Goal: Information Seeking & Learning: Learn about a topic

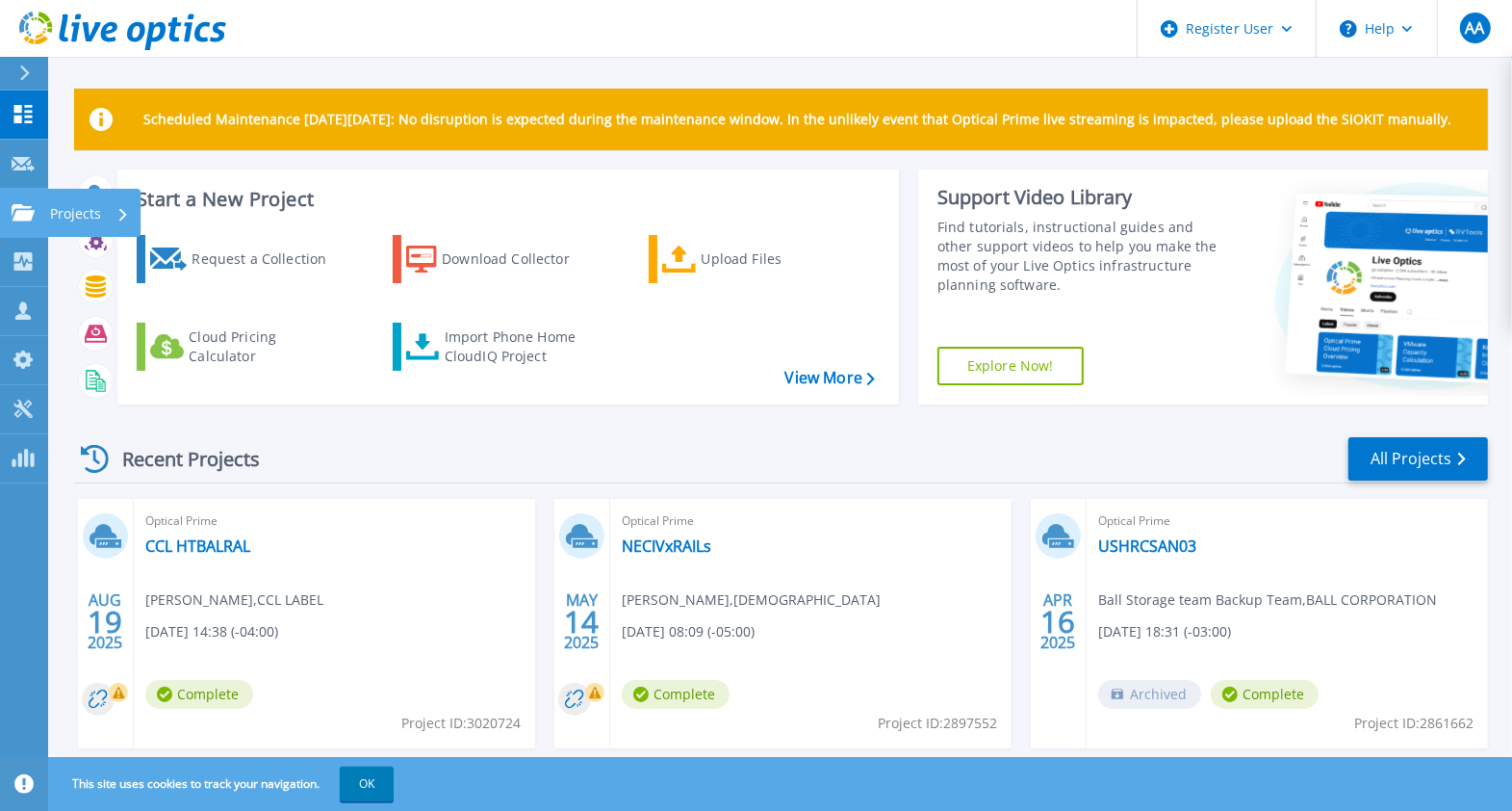
click at [97, 228] on p "Projects" at bounding box center [75, 214] width 51 height 50
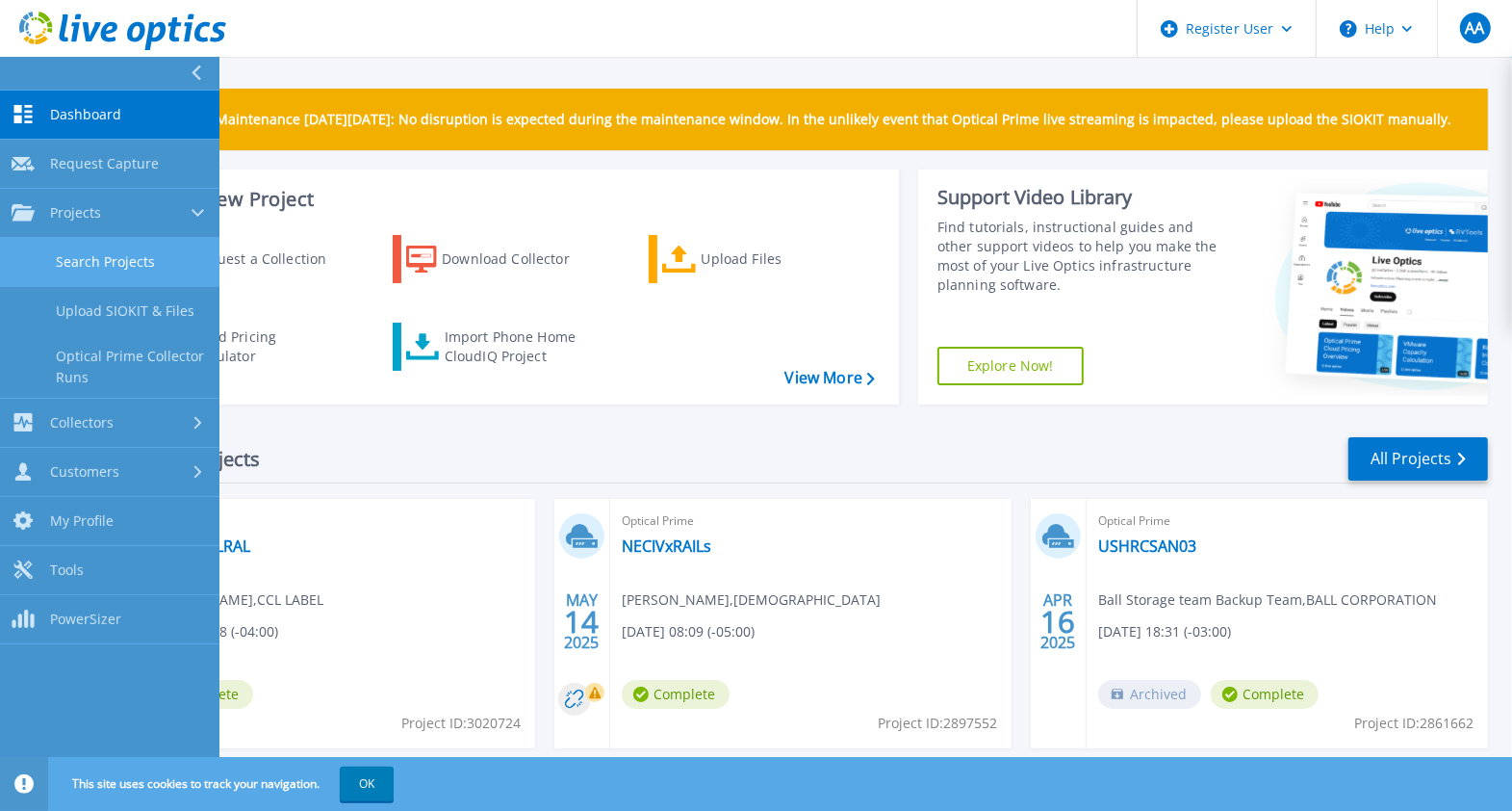
click at [116, 263] on link "Search Projects" at bounding box center [109, 262] width 220 height 49
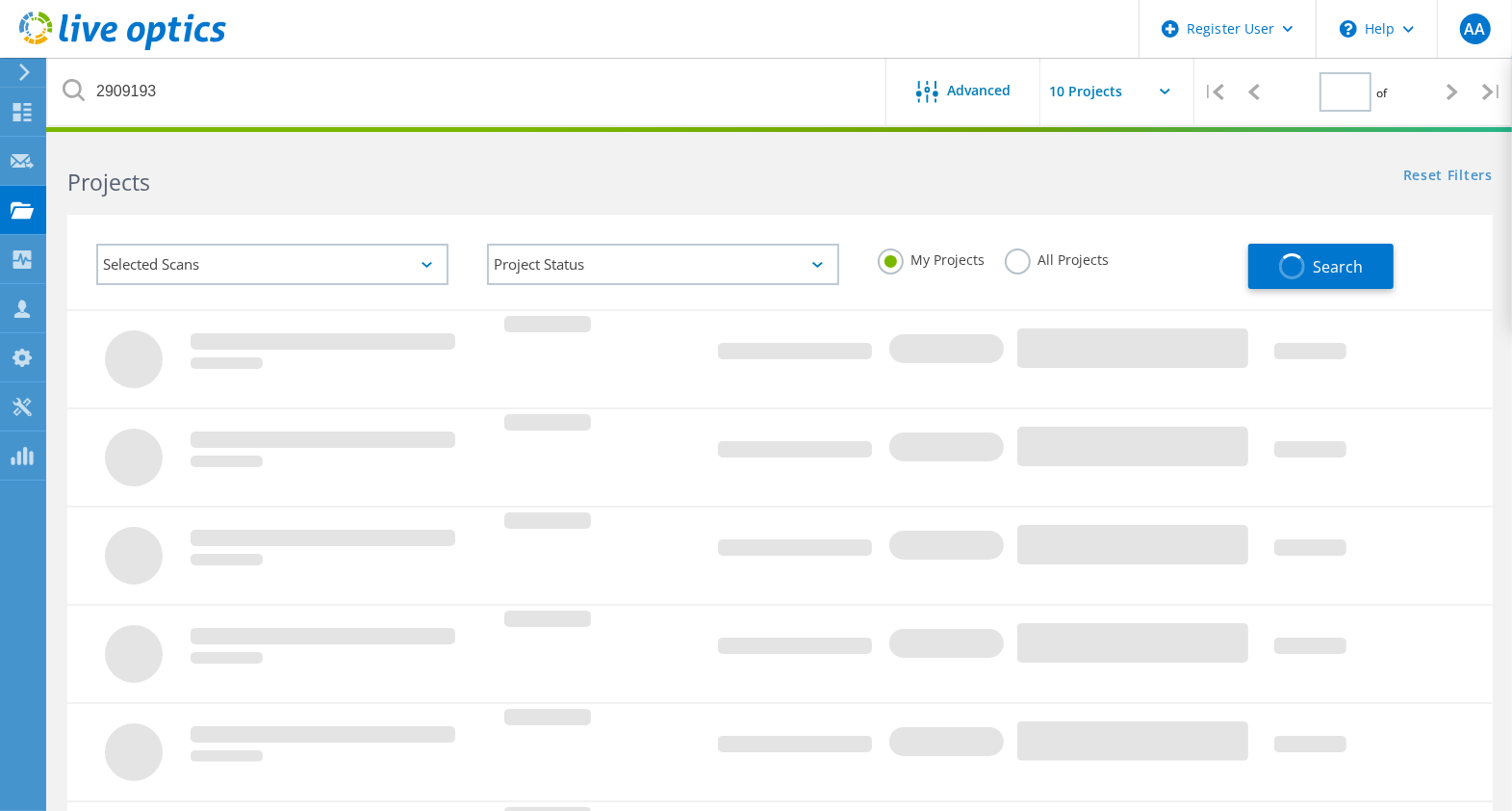
type input "1"
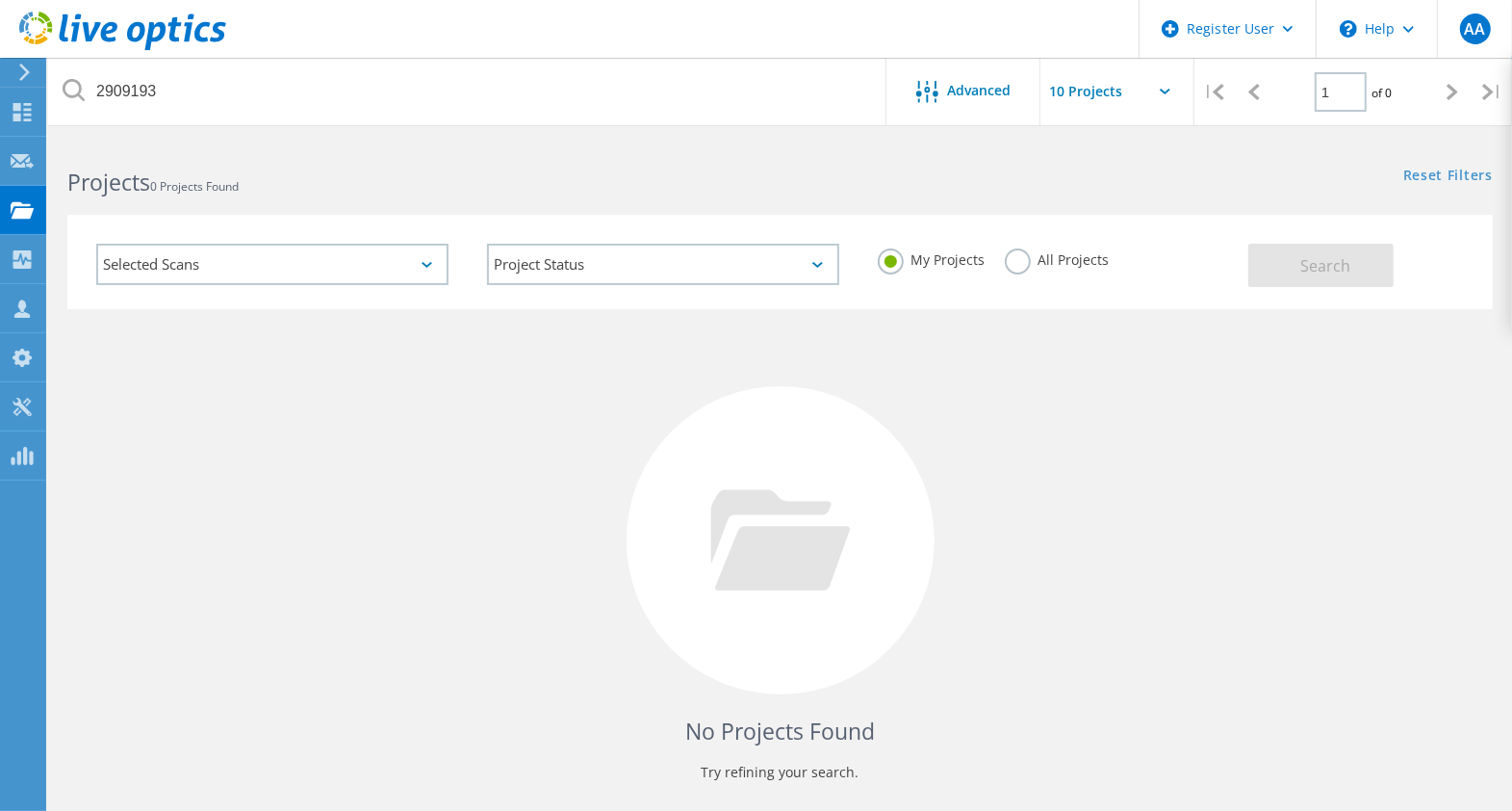
click at [1038, 252] on label "All Projects" at bounding box center [1057, 257] width 104 height 18
click at [0, 0] on input "All Projects" at bounding box center [0, 0] width 0 height 0
click at [1338, 255] on span "Search" at bounding box center [1325, 266] width 50 height 21
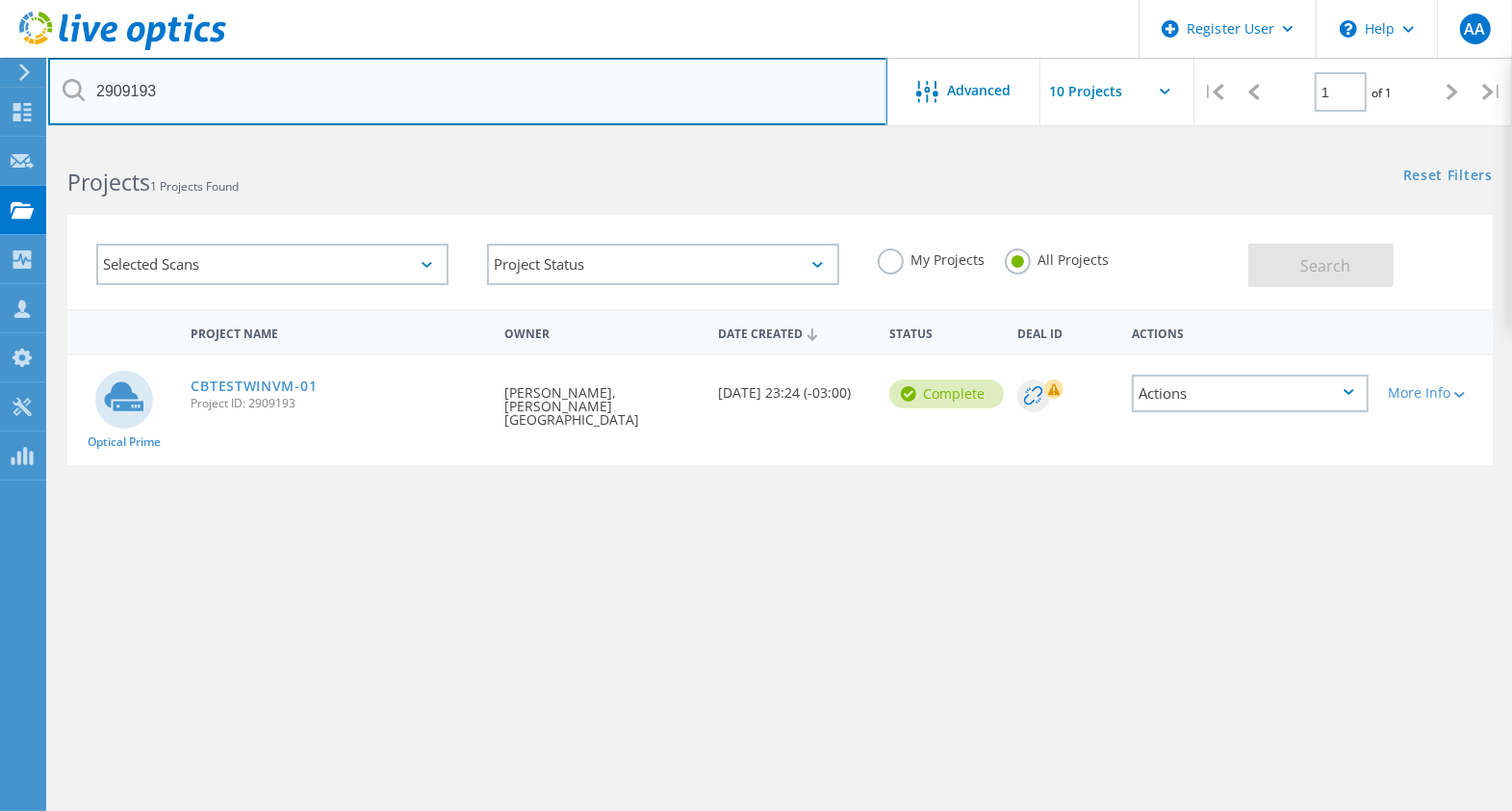
drag, startPoint x: 179, startPoint y: 80, endPoint x: 92, endPoint y: 89, distance: 87.5
click at [92, 89] on input "2909193" at bounding box center [468, 92] width 840 height 68
click at [341, 96] on input "2909193" at bounding box center [468, 92] width 840 height 68
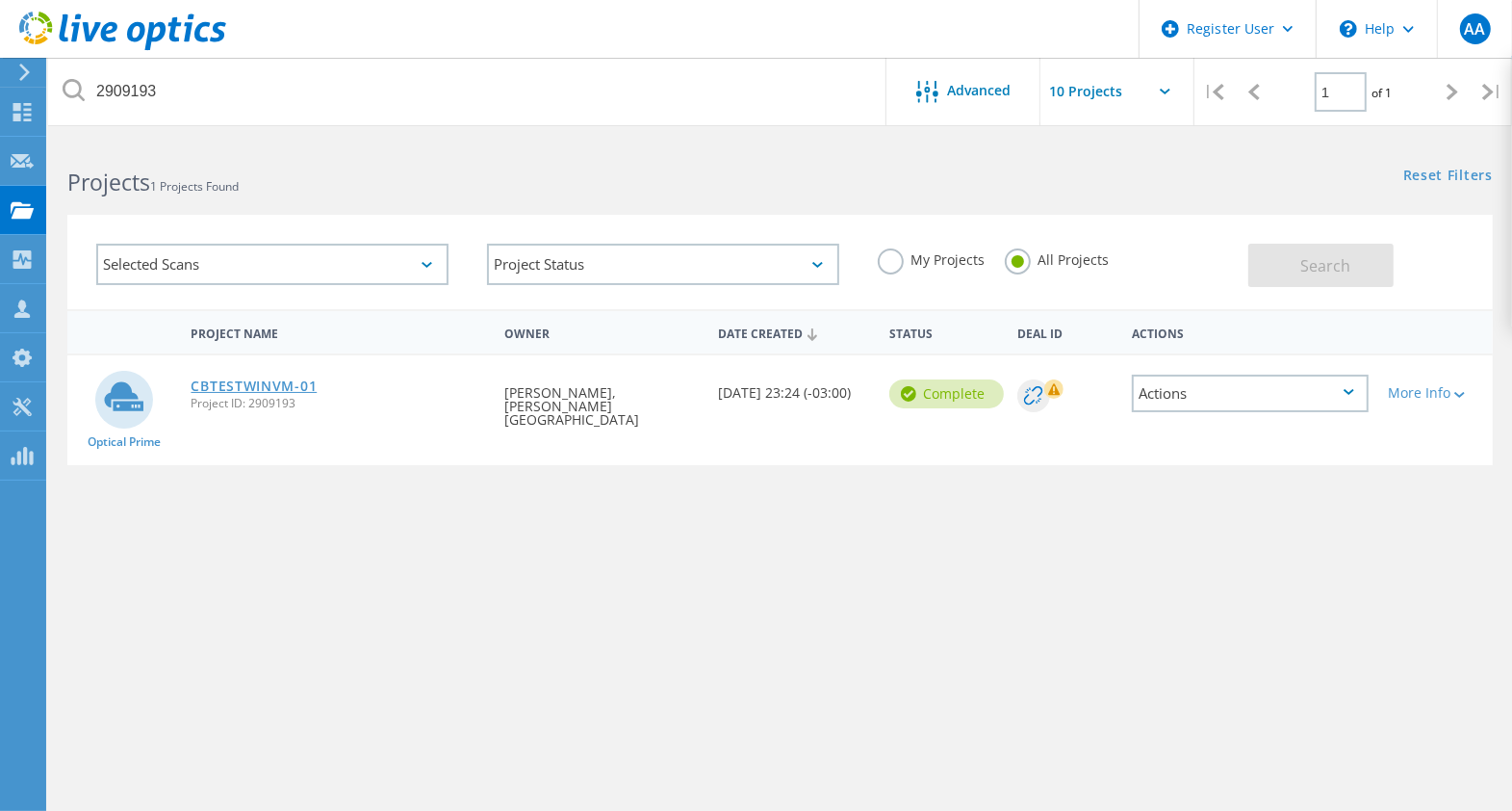
click at [266, 386] on link "CBTESTWINVM-01" at bounding box center [253, 386] width 126 height 14
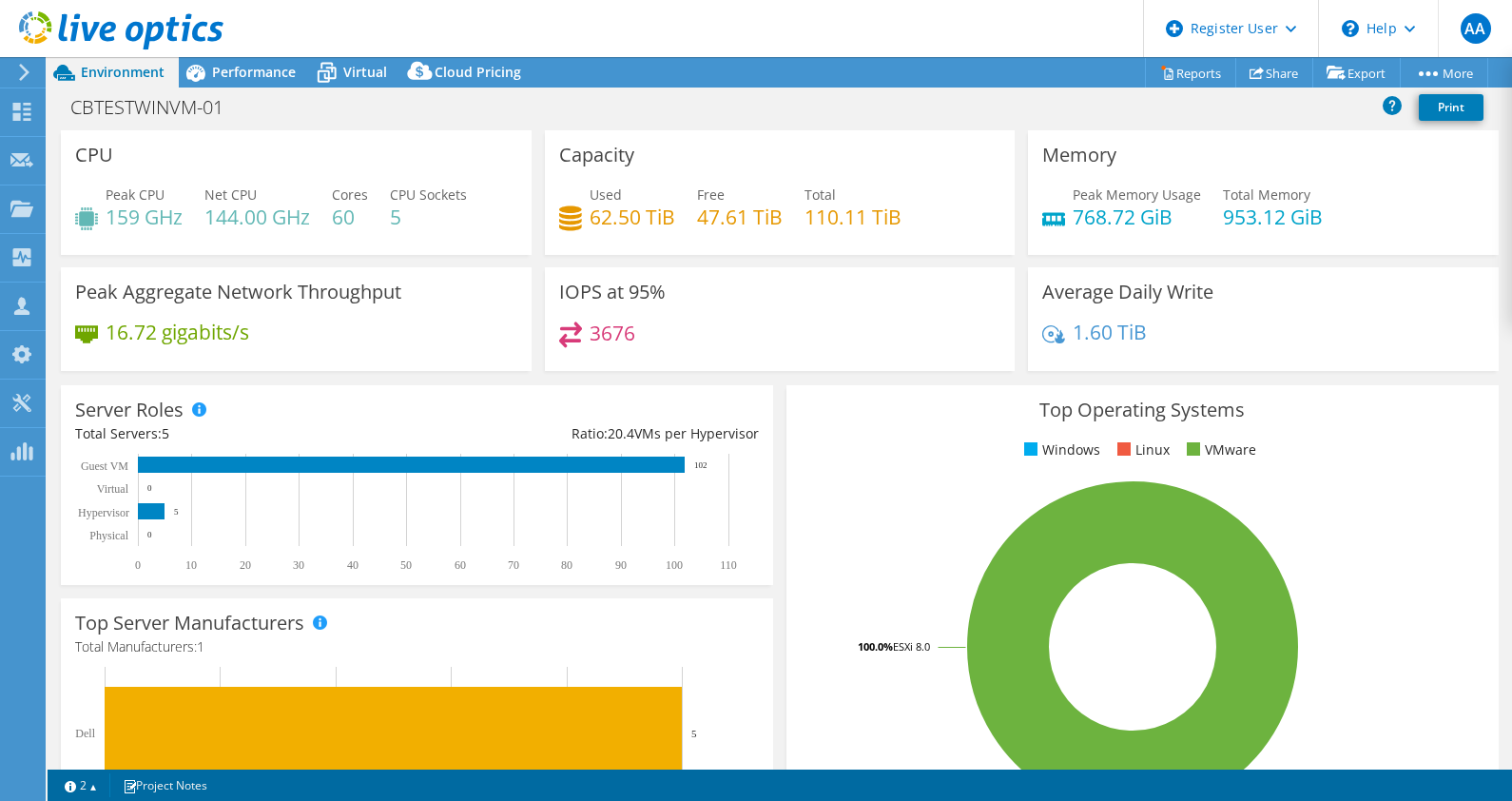
select select "USD"
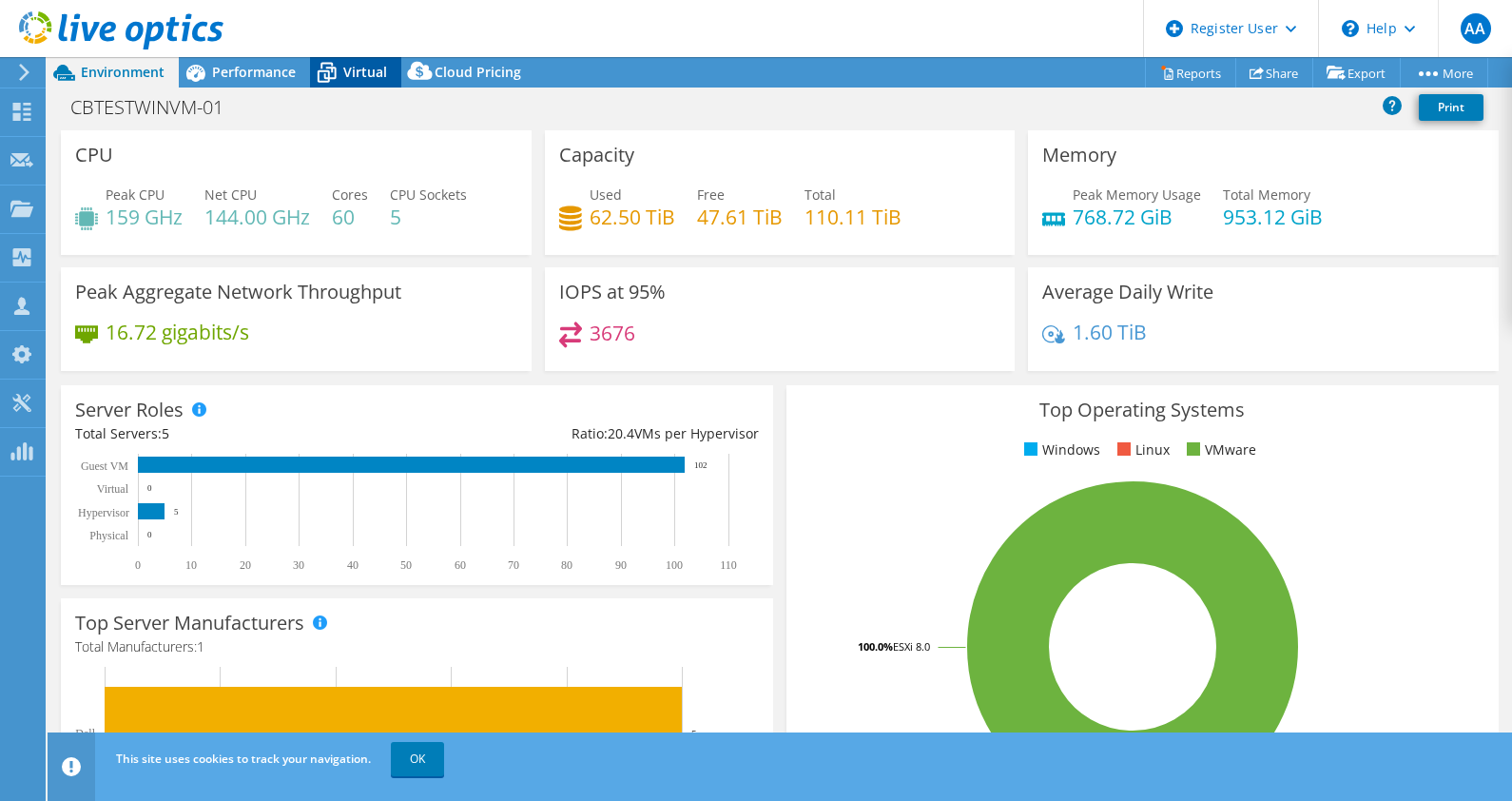
click at [337, 69] on icon at bounding box center [326, 73] width 33 height 33
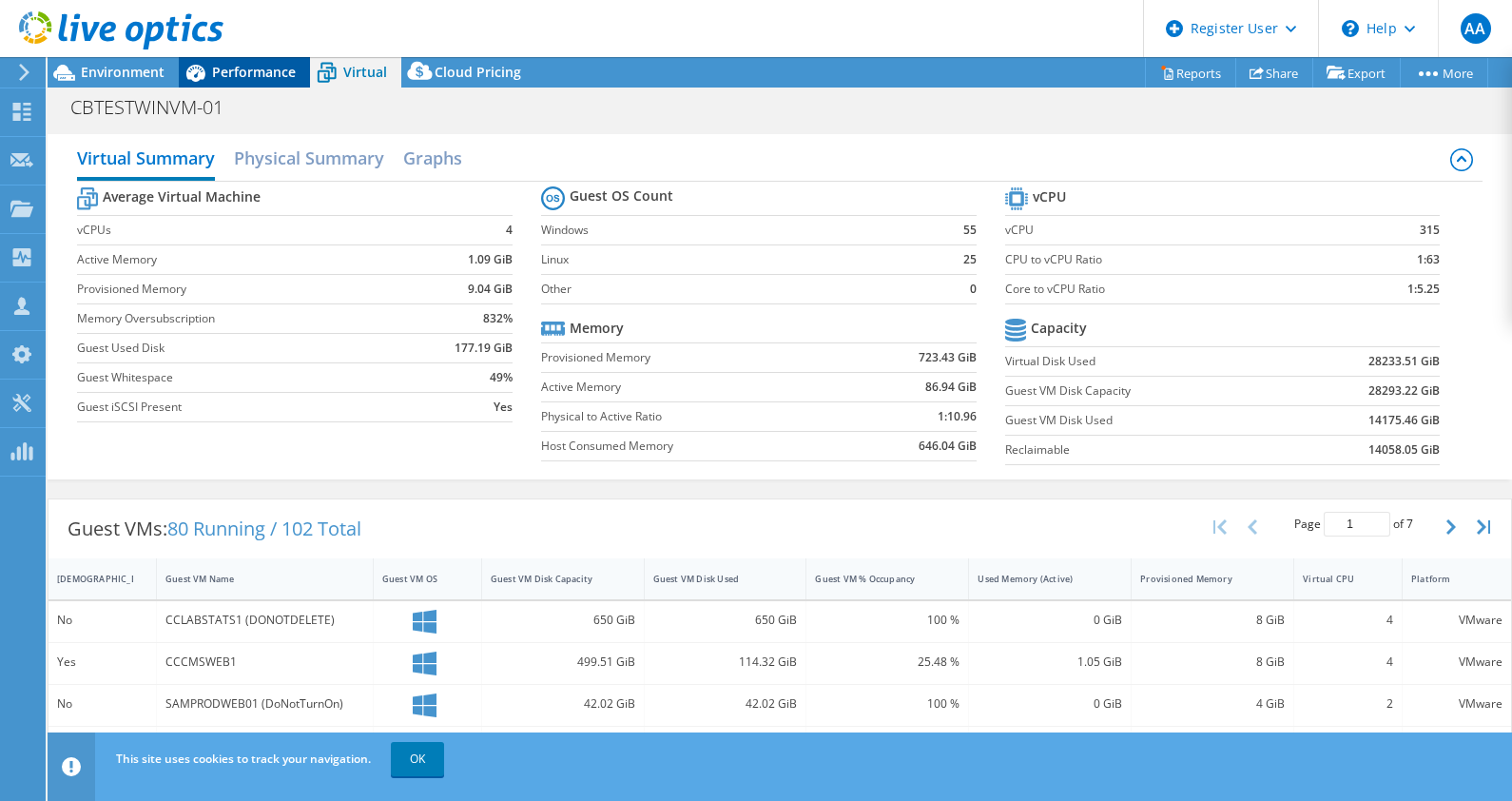
click at [248, 68] on span "Performance" at bounding box center [254, 72] width 84 height 18
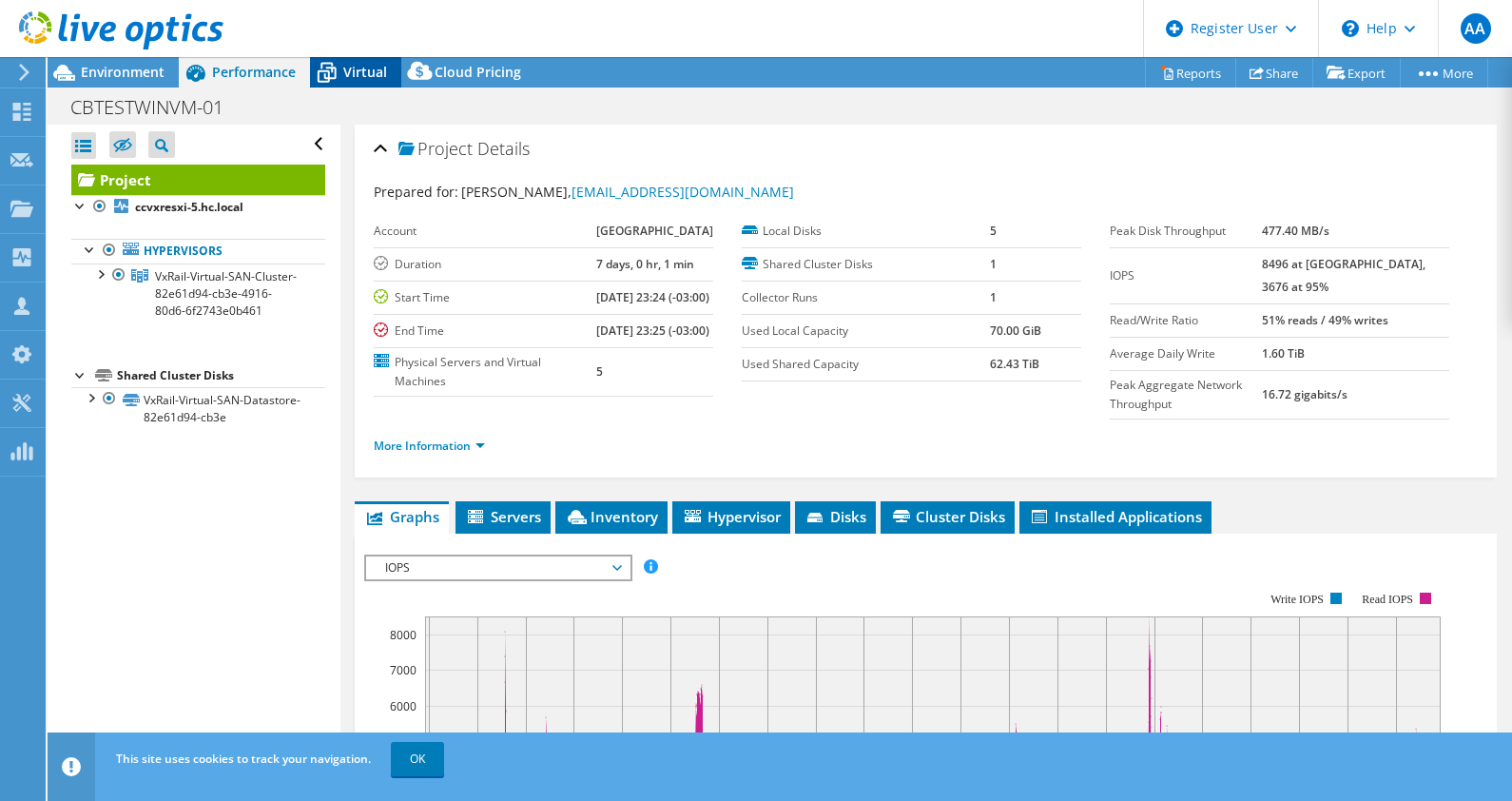
click at [352, 73] on span "Virtual" at bounding box center [365, 72] width 44 height 18
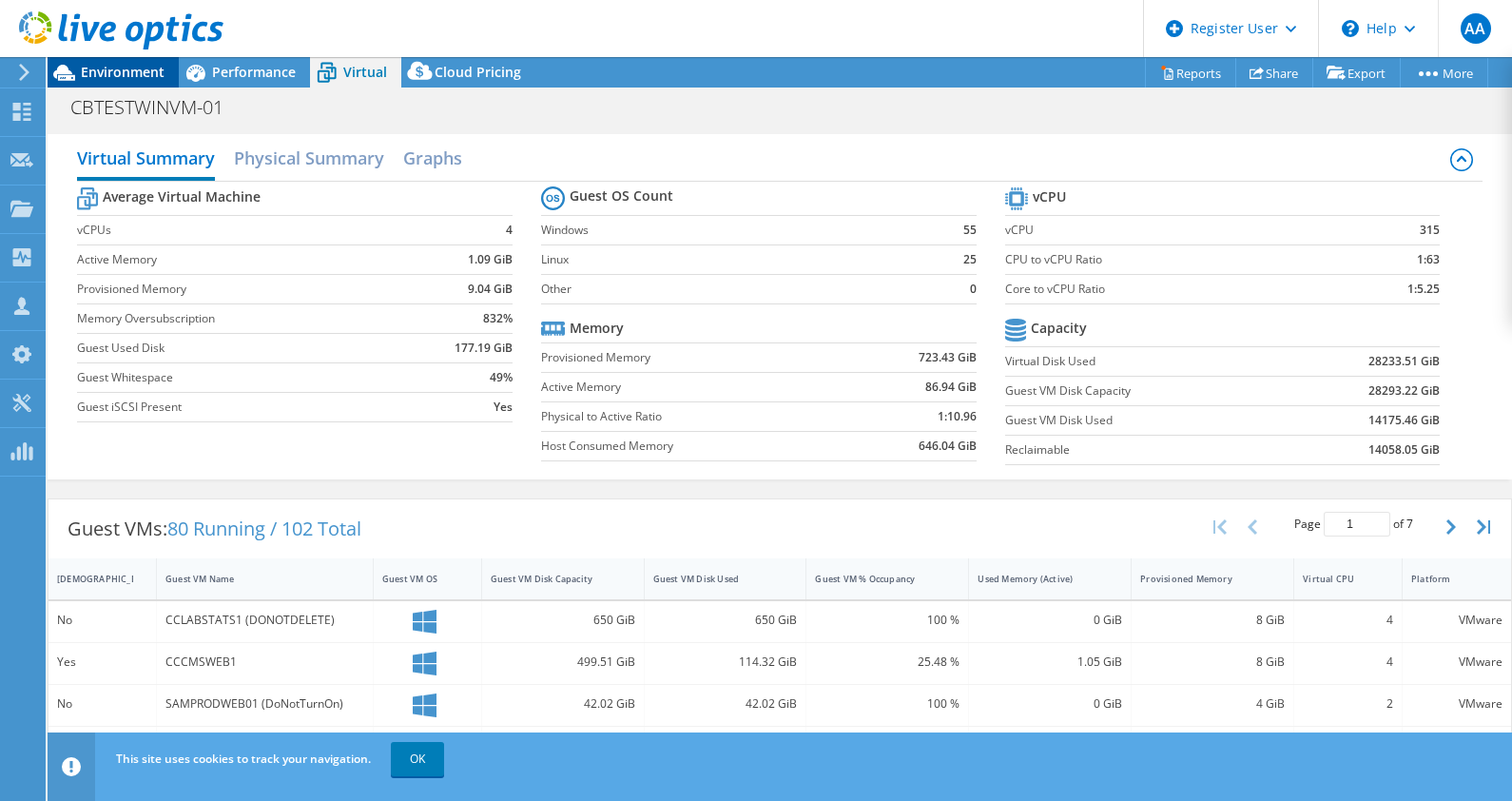
click at [126, 63] on span "Environment" at bounding box center [123, 72] width 84 height 18
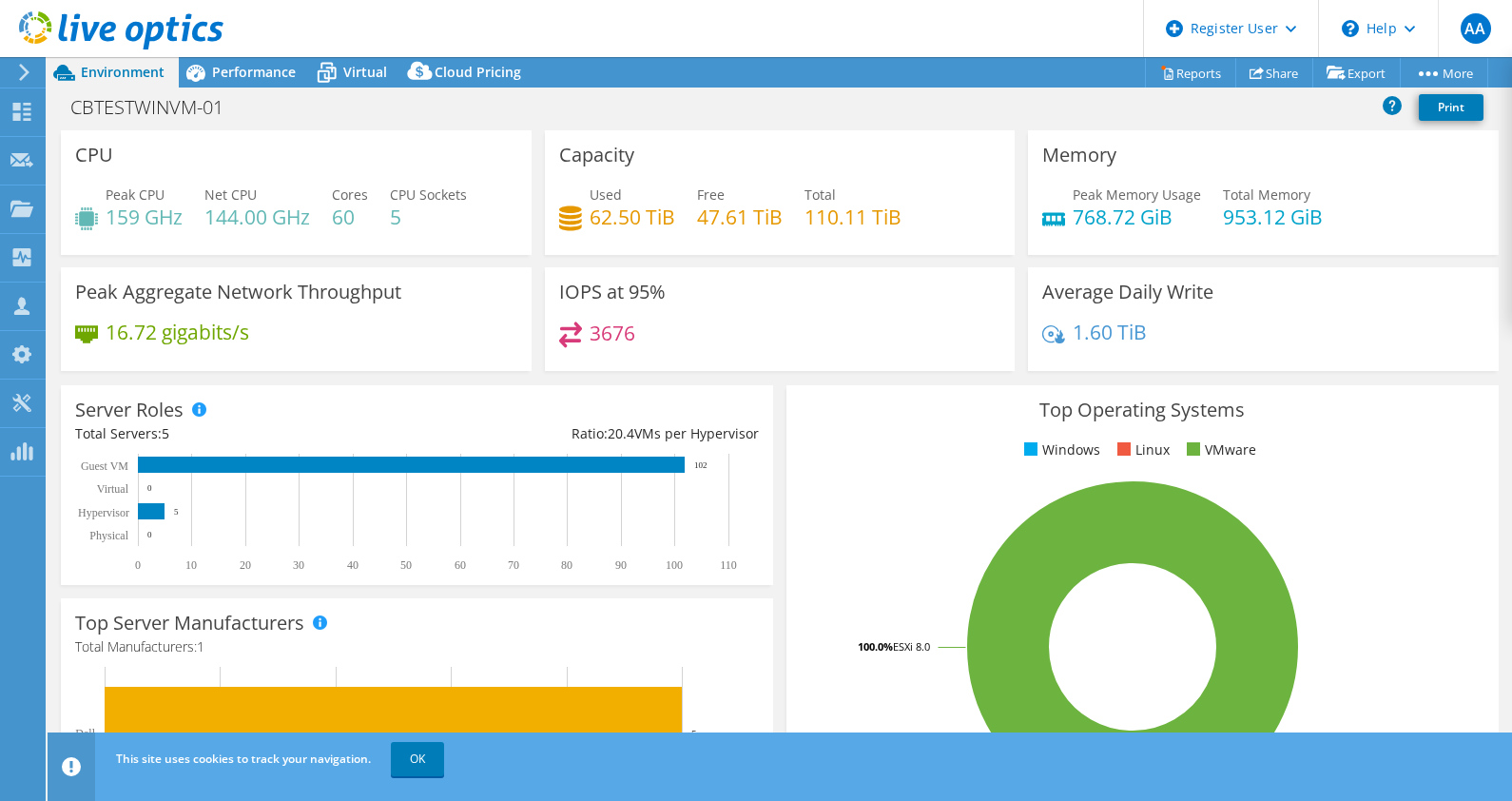
click at [219, 217] on h4 "144.00 GHz" at bounding box center [257, 217] width 105 height 21
drag, startPoint x: 219, startPoint y: 217, endPoint x: 114, endPoint y: 206, distance: 105.6
click at [114, 206] on h4 "159 GHz" at bounding box center [143, 217] width 77 height 21
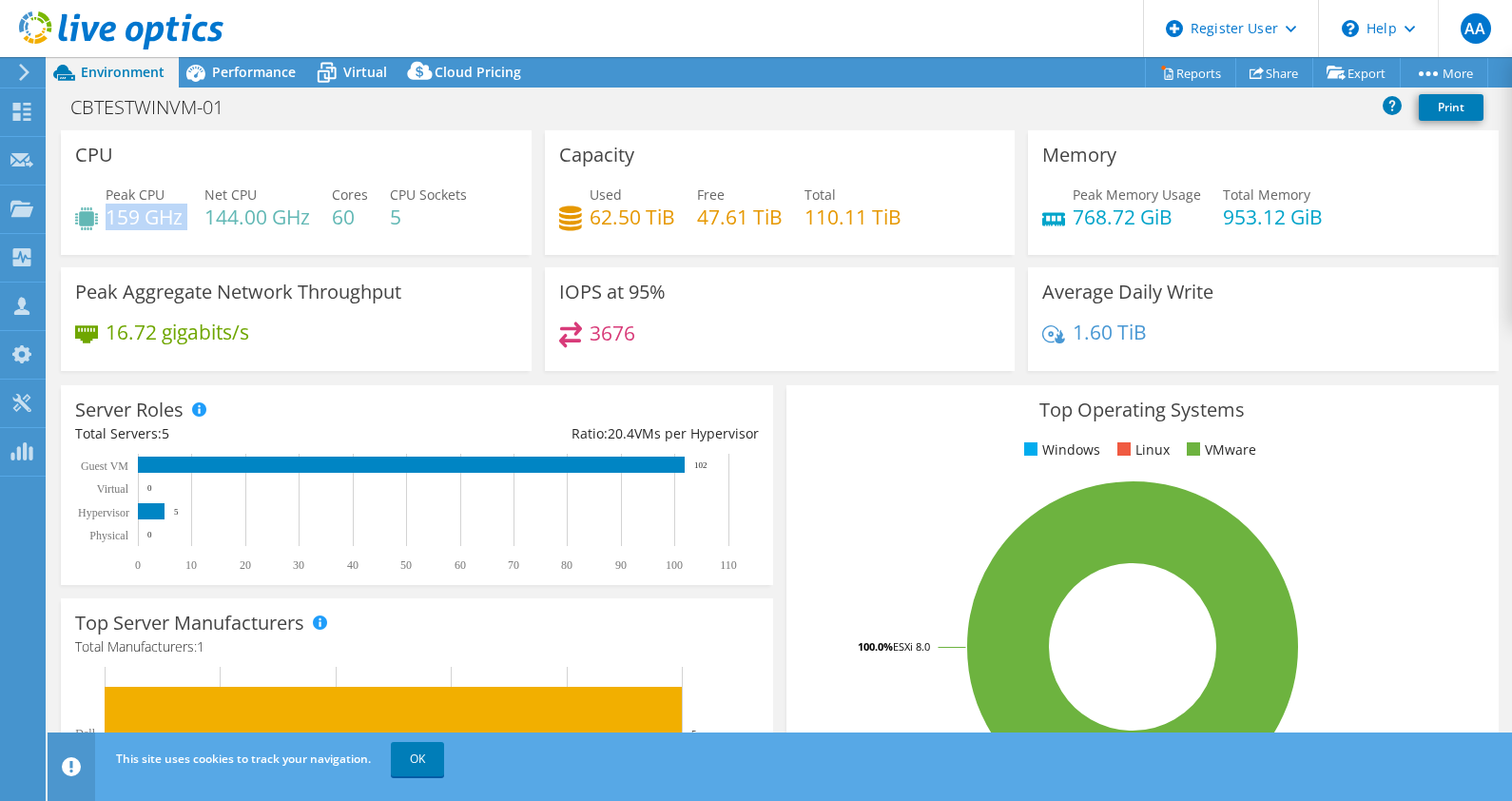
click at [114, 206] on h4 "159 GHz" at bounding box center [143, 217] width 77 height 21
drag, startPoint x: 114, startPoint y: 206, endPoint x: 220, endPoint y: 237, distance: 110.4
click at [220, 237] on div "Peak CPU 159 GHz Net CPU 144.00 GHz Cores 60 CPU Sockets 5" at bounding box center [296, 215] width 443 height 62
click at [129, 219] on h4 "159 GHz" at bounding box center [143, 217] width 77 height 21
click at [116, 217] on h4 "159 GHz" at bounding box center [143, 217] width 77 height 21
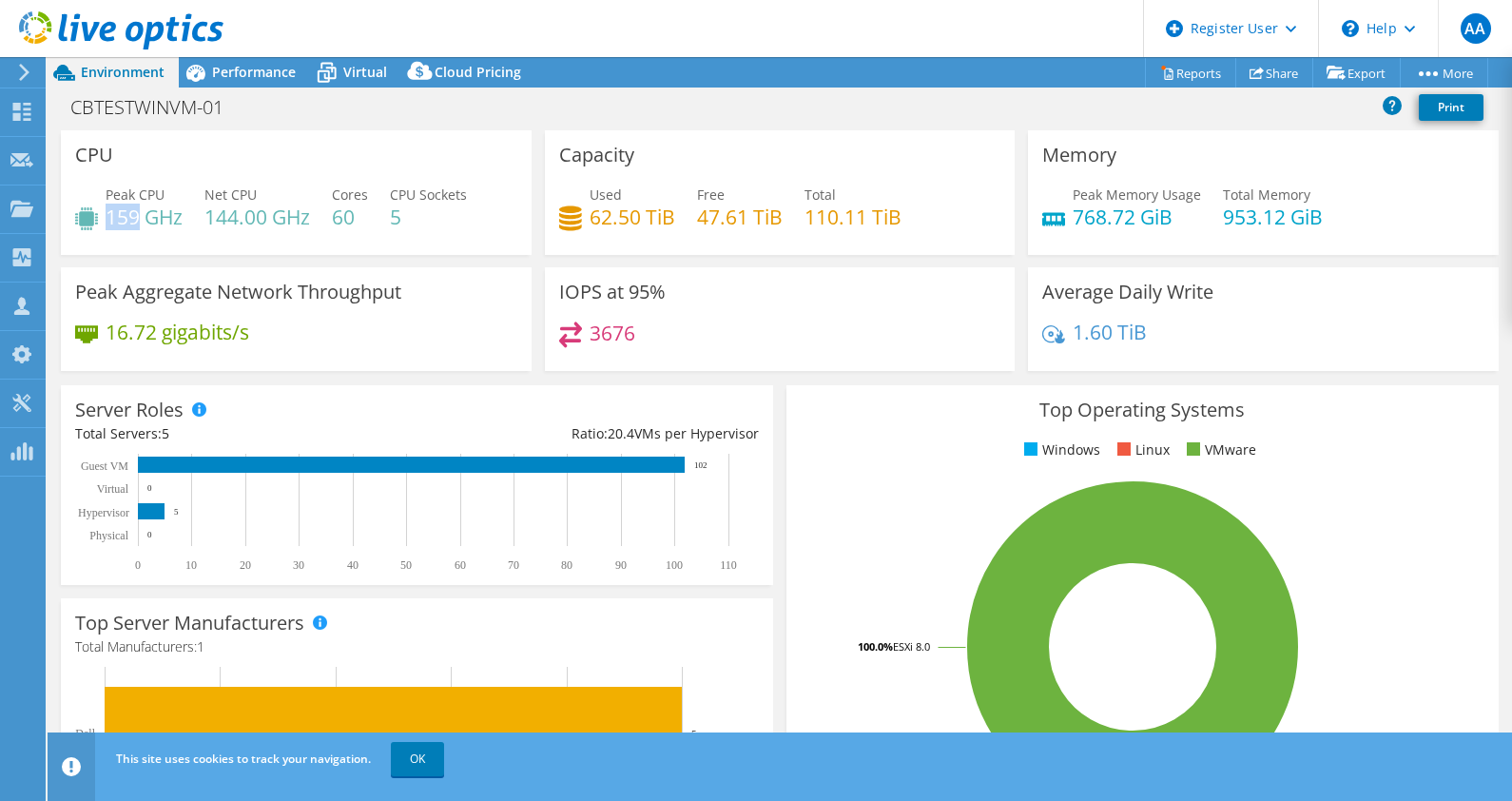
click at [116, 217] on h4 "159 GHz" at bounding box center [143, 217] width 77 height 21
click at [120, 221] on h4 "159 GHz" at bounding box center [143, 217] width 77 height 21
click at [231, 217] on h4 "144.00 GHz" at bounding box center [257, 217] width 105 height 21
drag, startPoint x: 231, startPoint y: 217, endPoint x: 224, endPoint y: 244, distance: 27.9
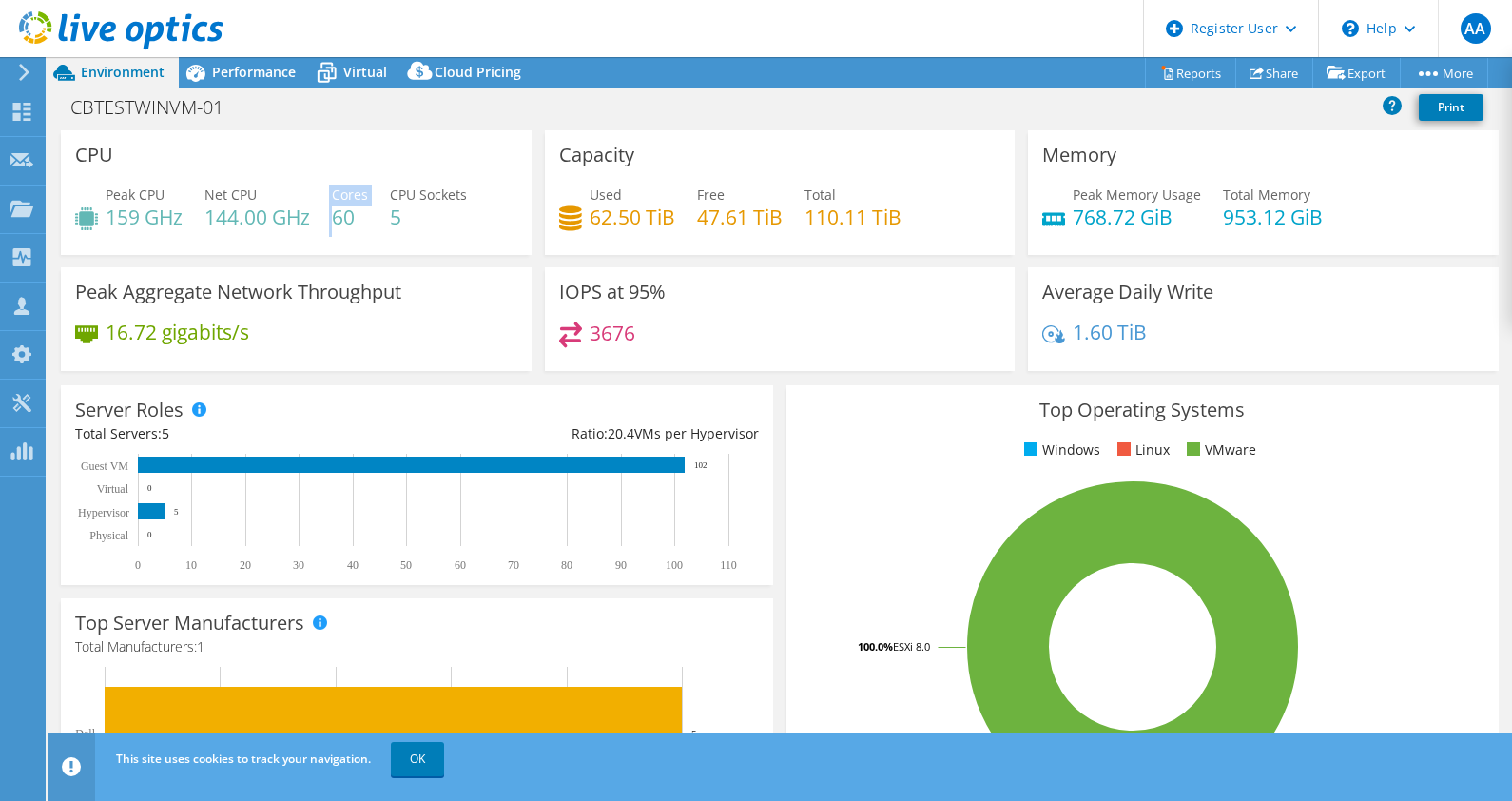
click at [224, 244] on div "Peak CPU 159 GHz Net CPU 144.00 GHz Cores 60 CPU Sockets 5" at bounding box center [296, 215] width 443 height 62
click at [228, 252] on div "CPU Peak CPU 159 GHz Net CPU 144.00 GHz Cores 60 CPU Sockets 5" at bounding box center [296, 192] width 471 height 124
